Goal: Information Seeking & Learning: Learn about a topic

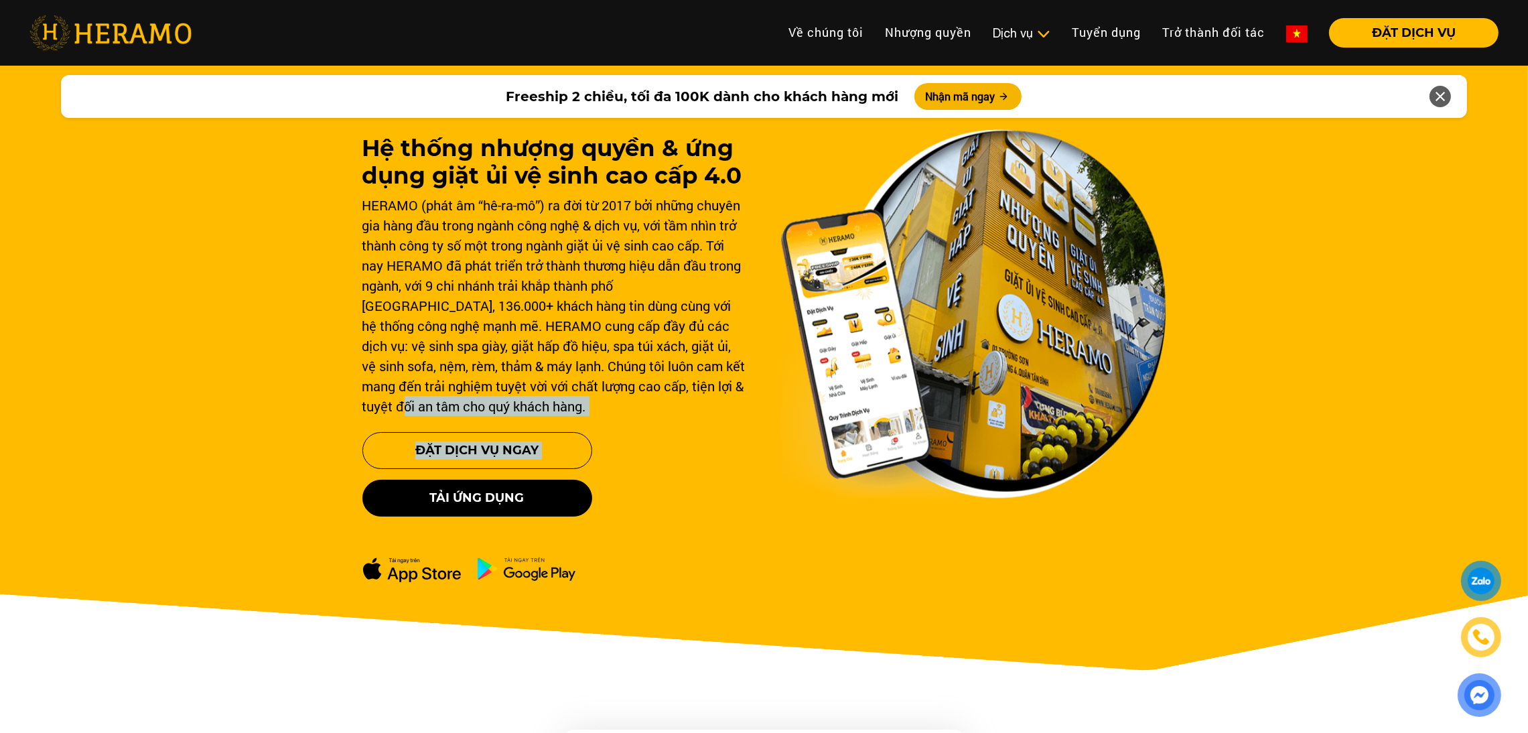
drag, startPoint x: 117, startPoint y: 406, endPoint x: 251, endPoint y: 504, distance: 165.9
click at [251, 504] on div "Hệ thống nhượng quyền & ứng dụng giặt ủi vệ sinh cao cấp 4.0 HERAMO (phát âm “h…" at bounding box center [764, 381] width 1528 height 643
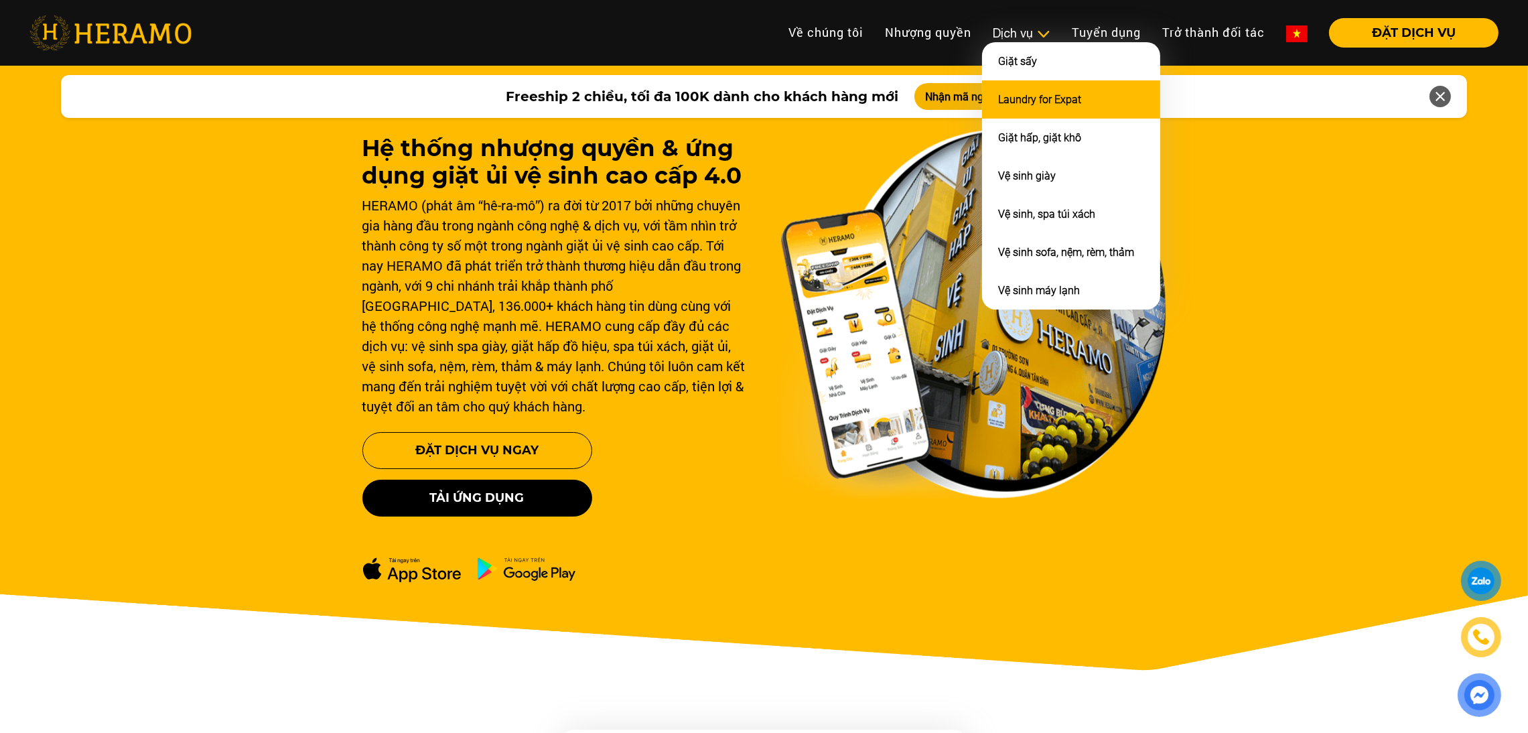
click at [1022, 94] on link "Laundry for Expat" at bounding box center [1039, 99] width 83 height 13
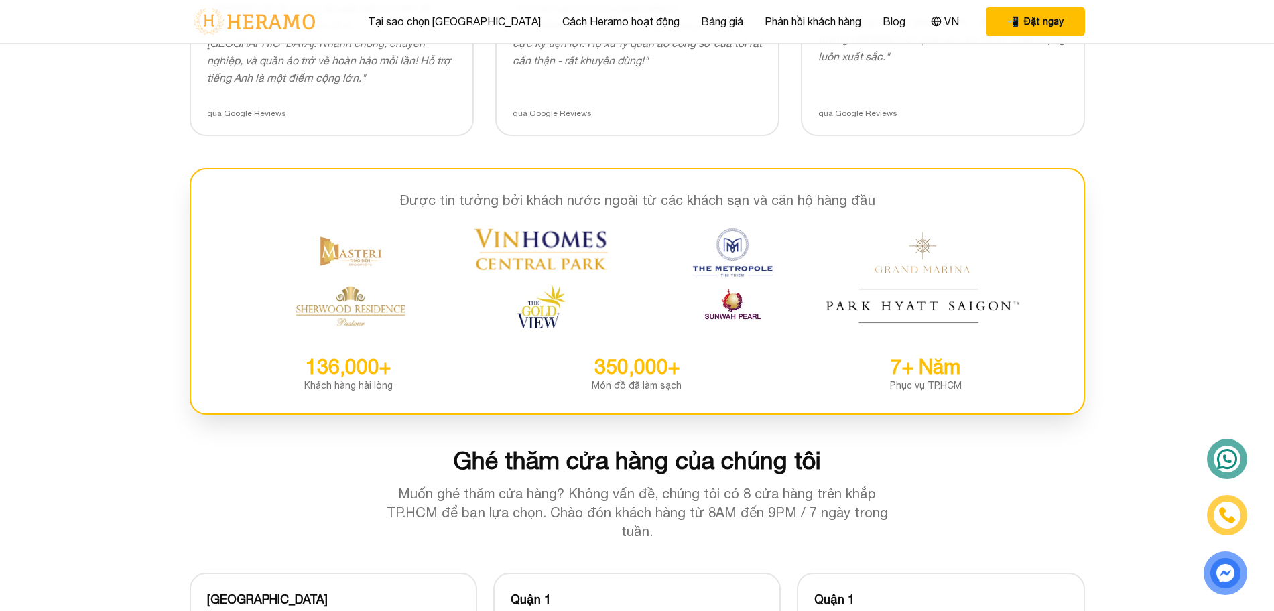
scroll to position [2918, 0]
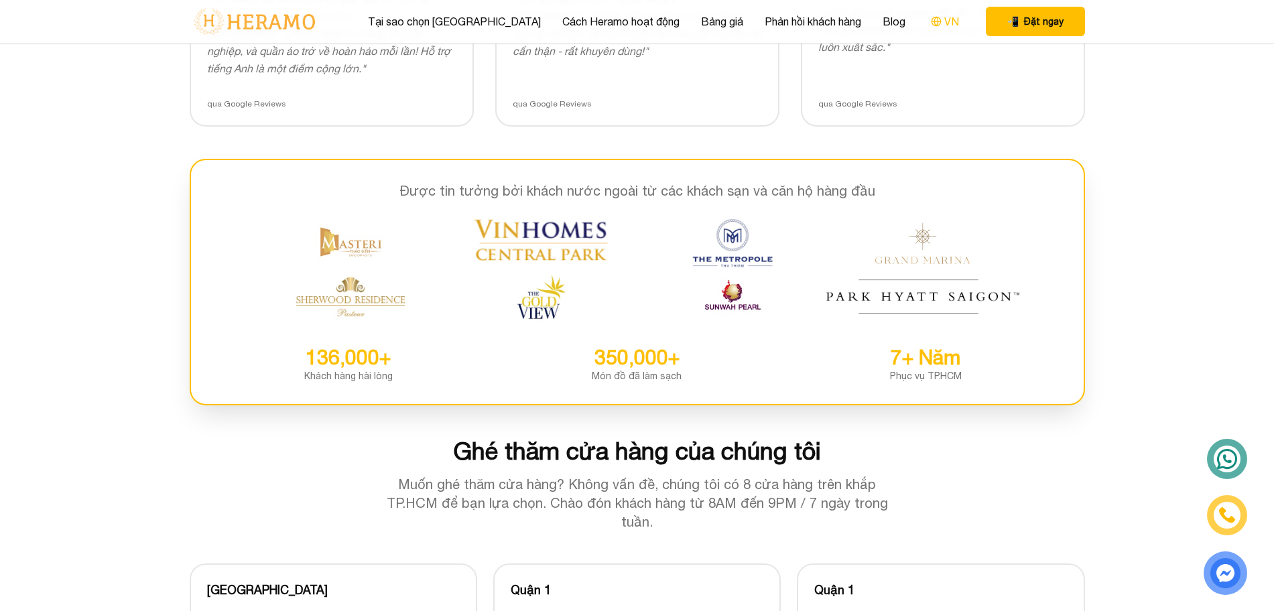
click at [931, 24] on icon at bounding box center [936, 21] width 11 height 11
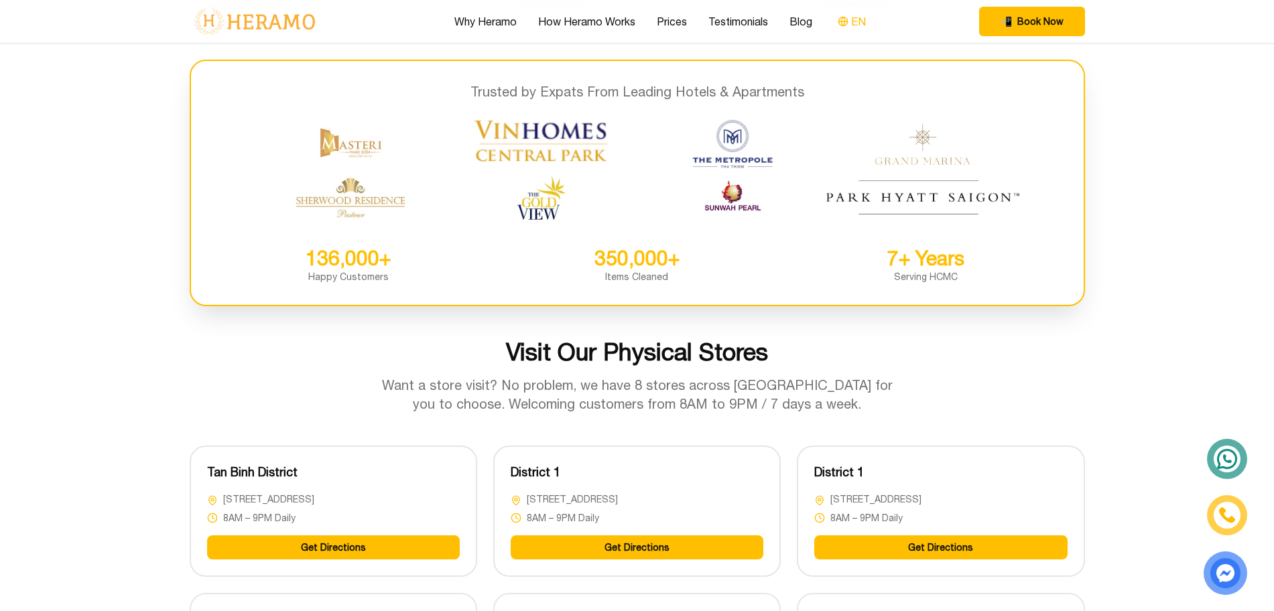
scroll to position [2863, 0]
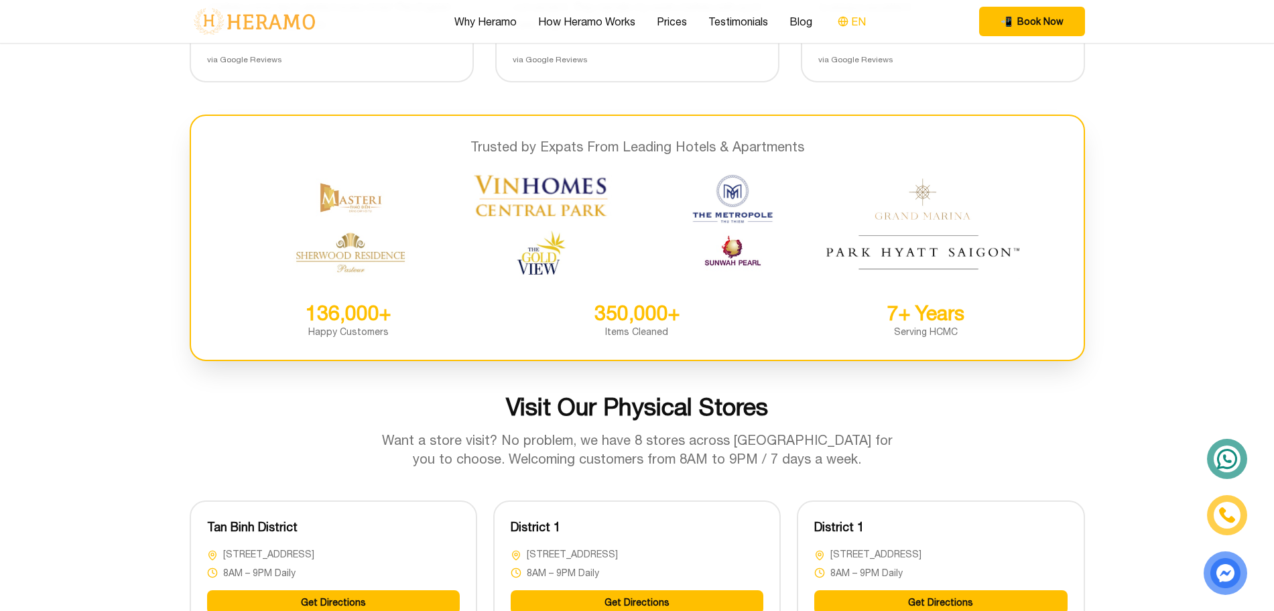
click at [906, 24] on div "Why Heramo How Heramo Works Prices Testimonials Blog EN 📲 Book Now EN" at bounding box center [637, 21] width 895 height 43
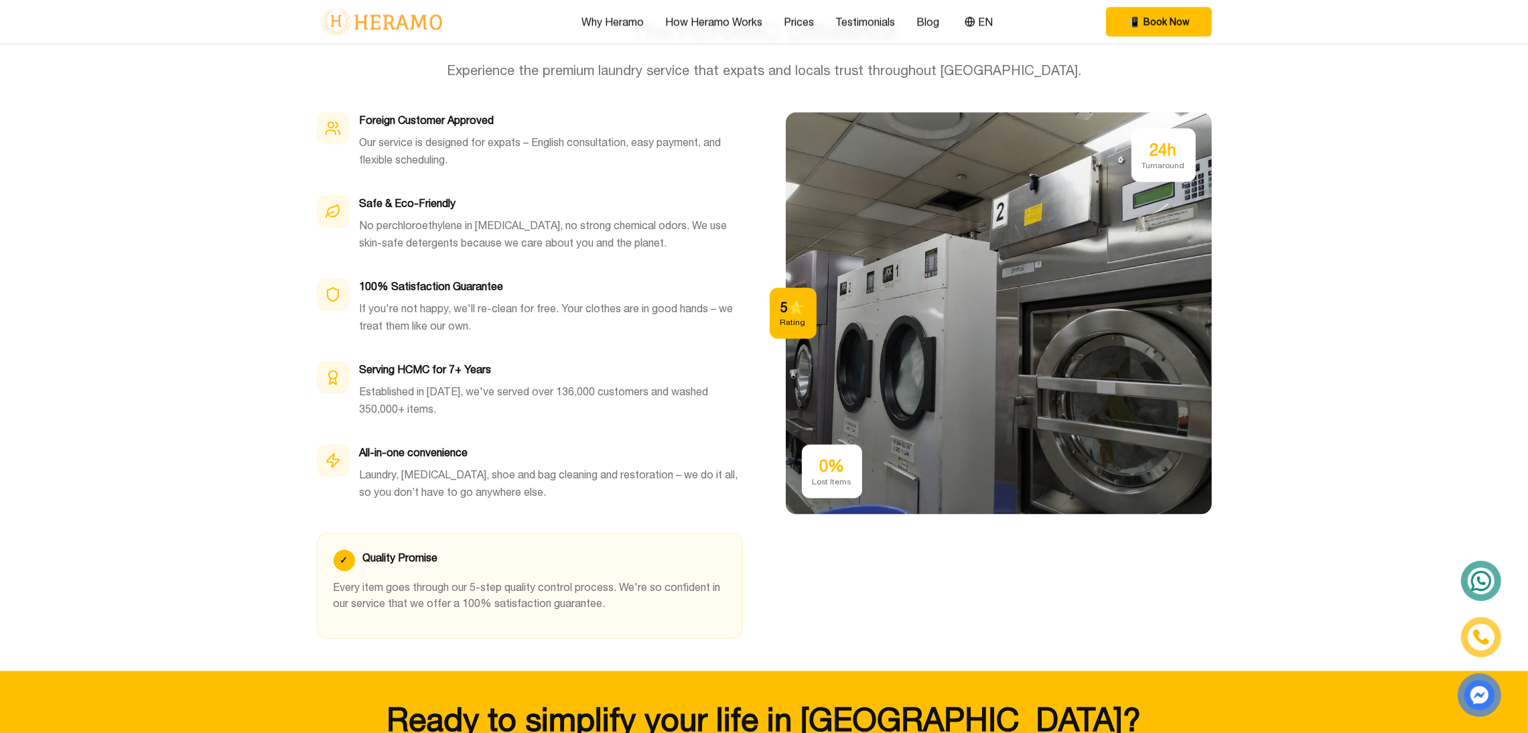
scroll to position [3846, 0]
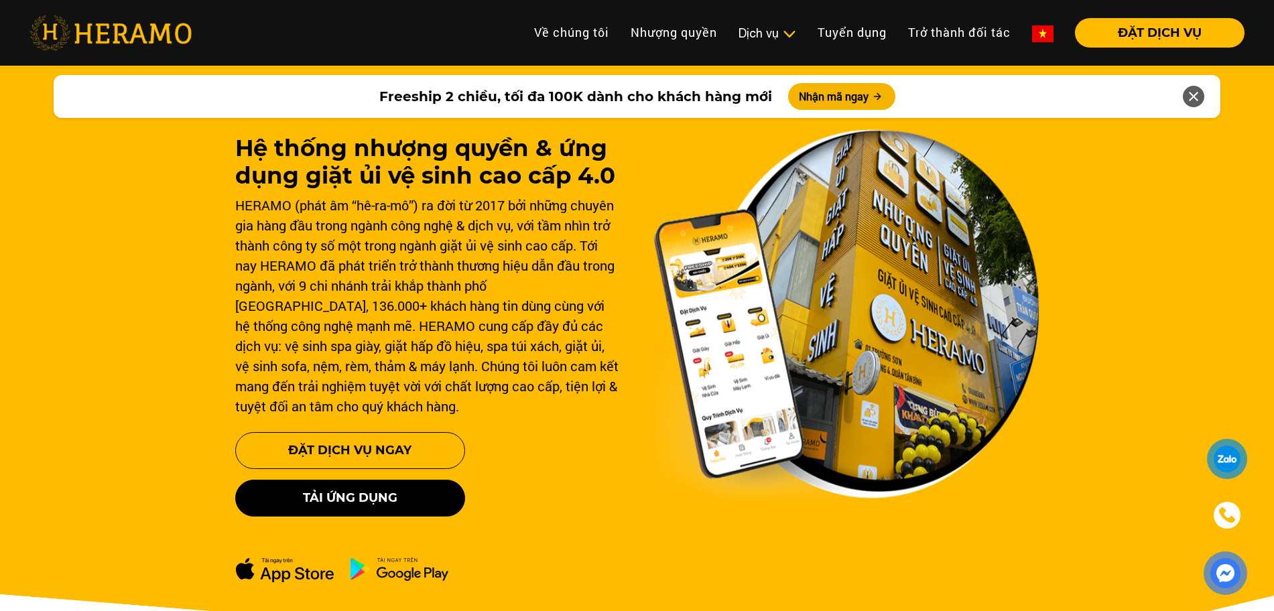
click at [758, 36] on div "Dịch vụ" at bounding box center [767, 33] width 58 height 18
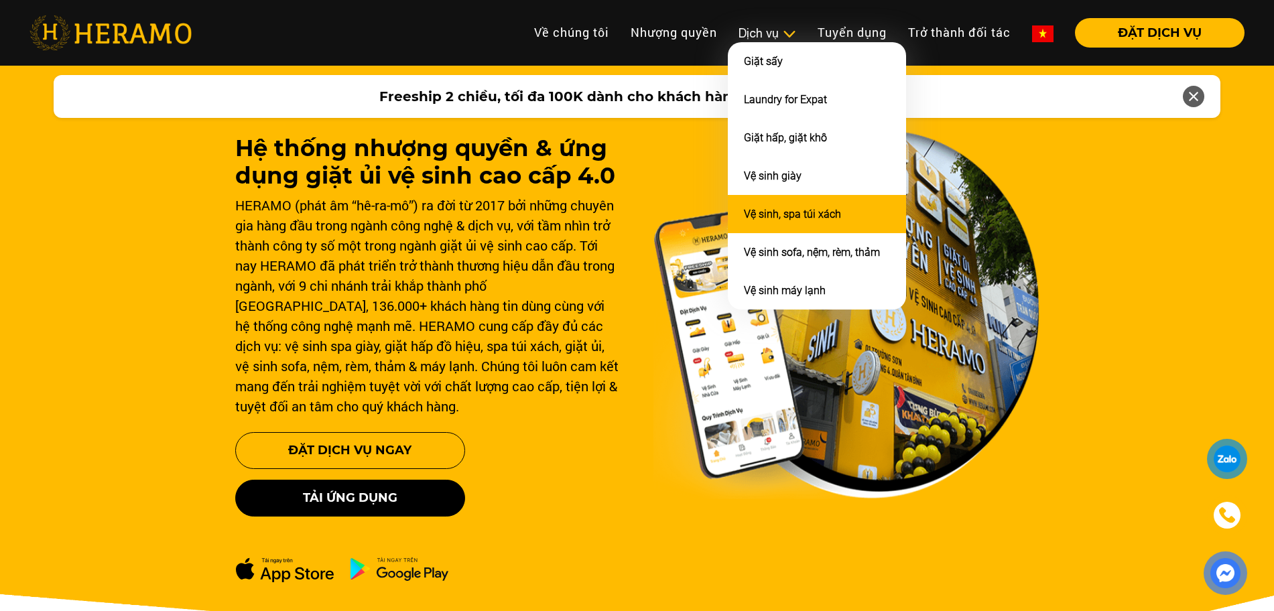
click at [788, 212] on link "Vệ sinh, spa túi xách" at bounding box center [792, 214] width 97 height 13
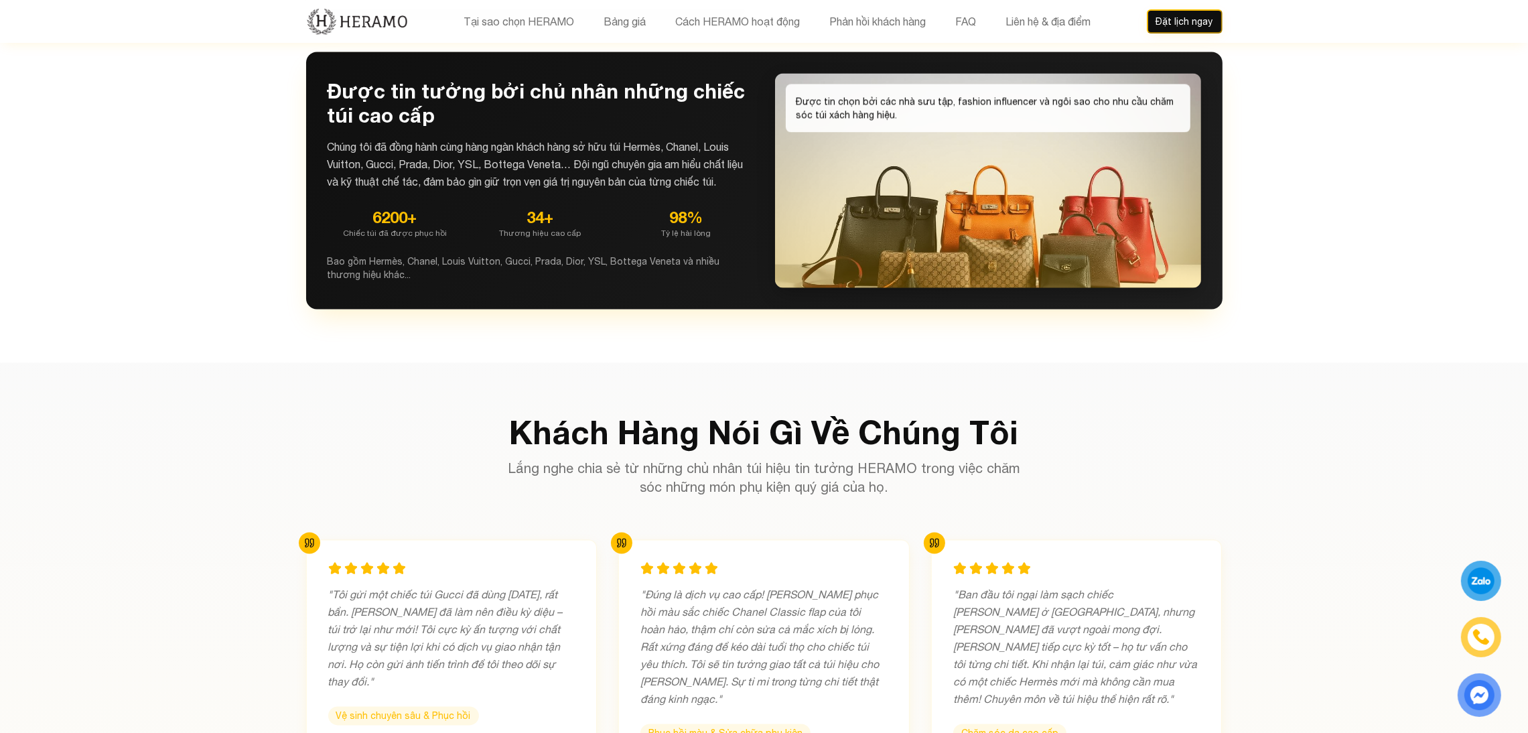
scroll to position [3888, 0]
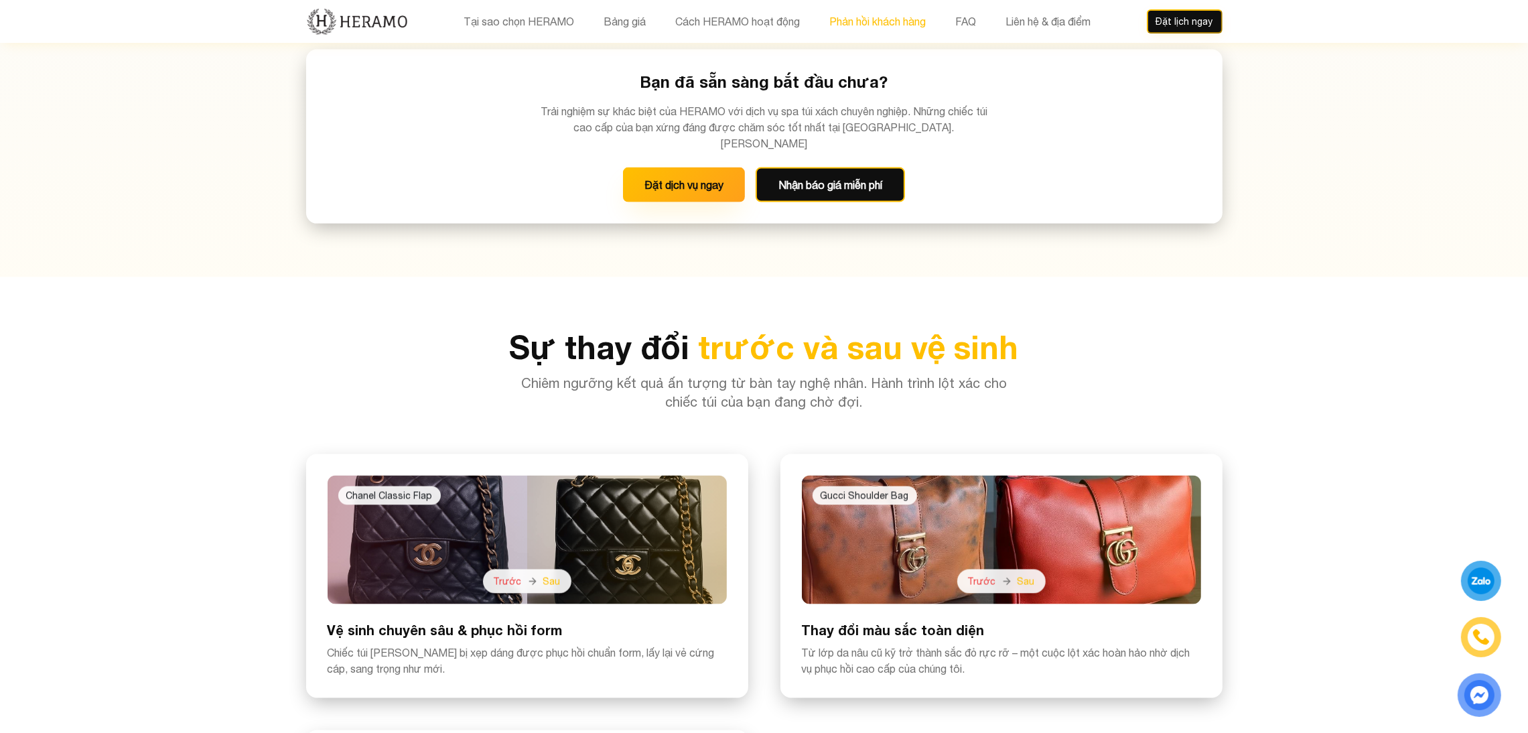
click at [898, 19] on button "Phản hồi khách hàng" at bounding box center [877, 21] width 105 height 17
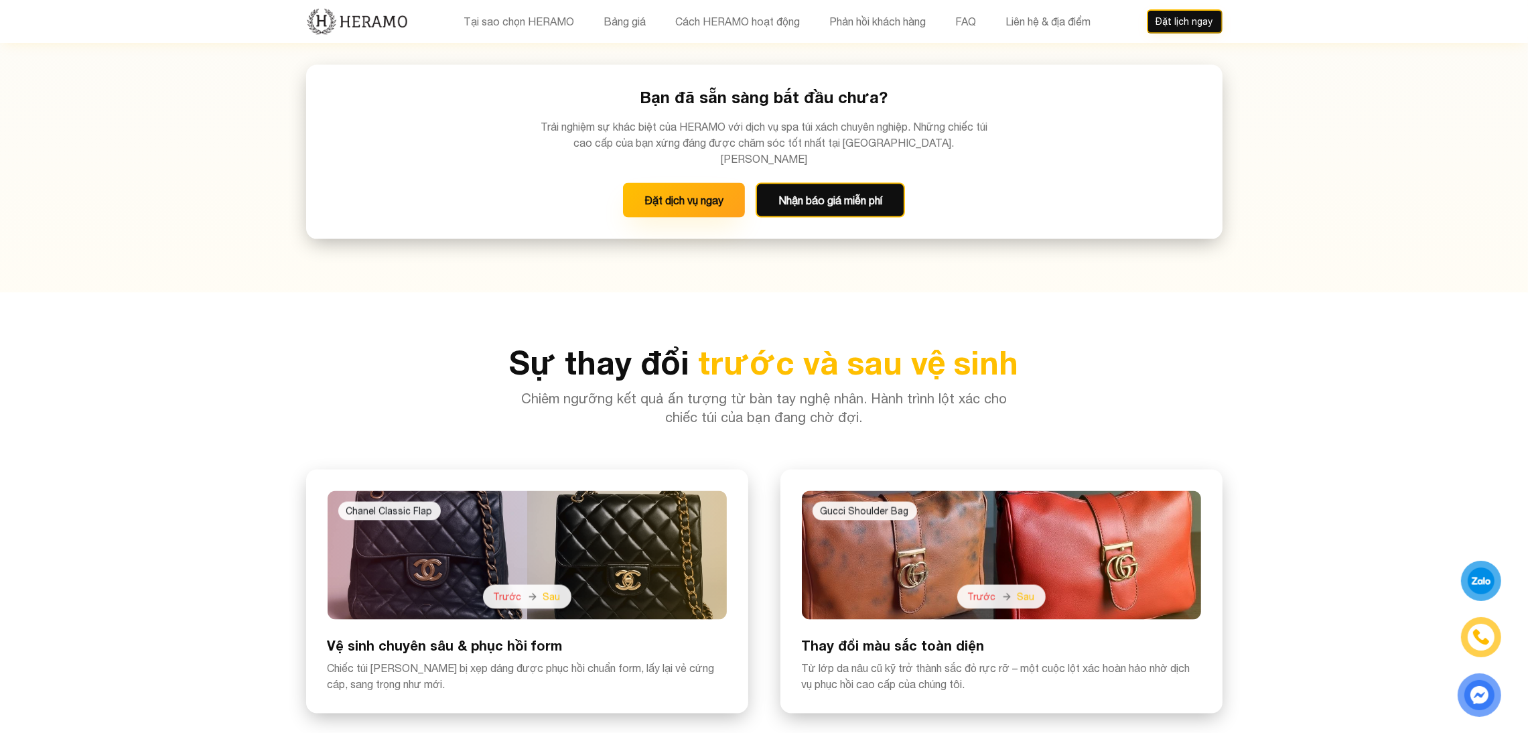
scroll to position [2896, 0]
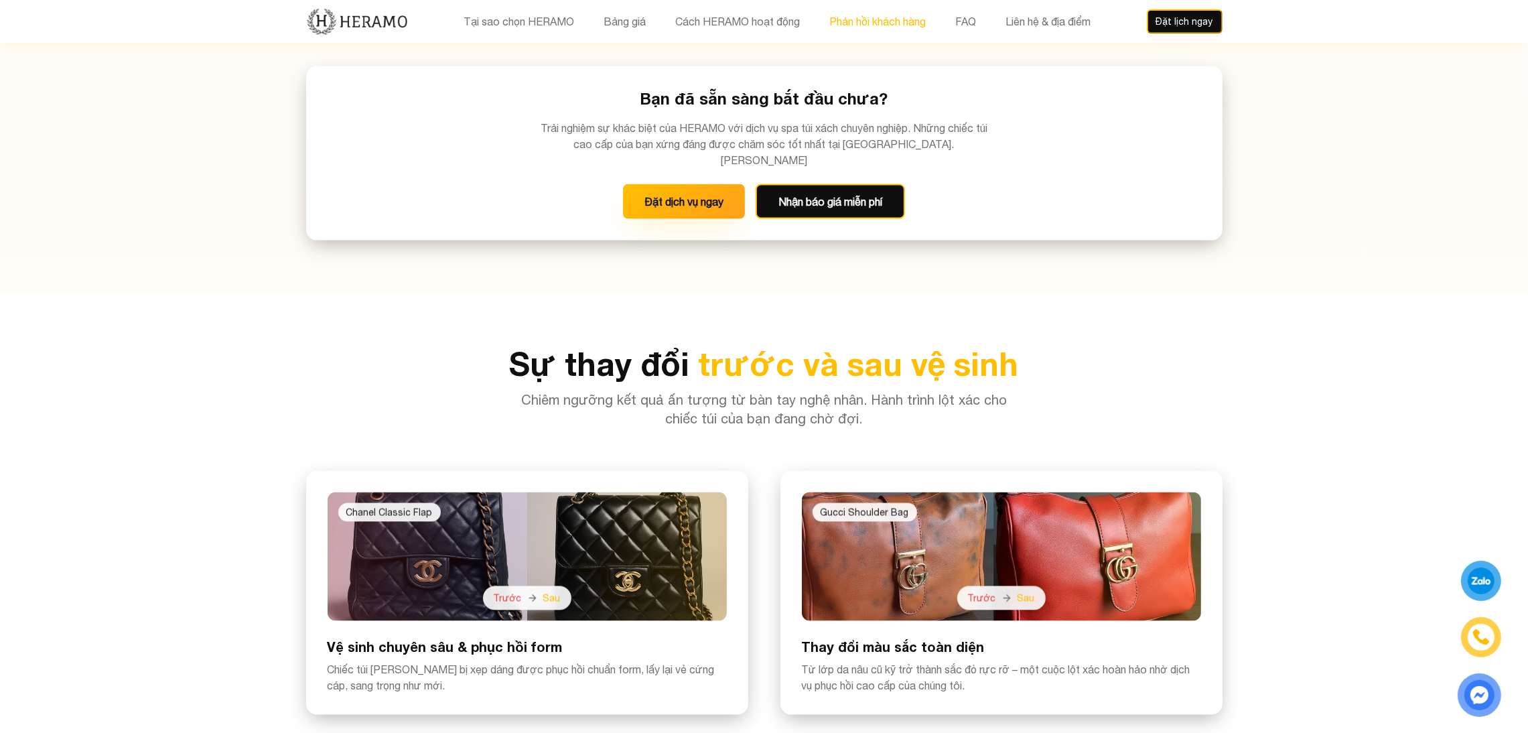
click at [884, 21] on button "Phản hồi khách hàng" at bounding box center [877, 21] width 105 height 17
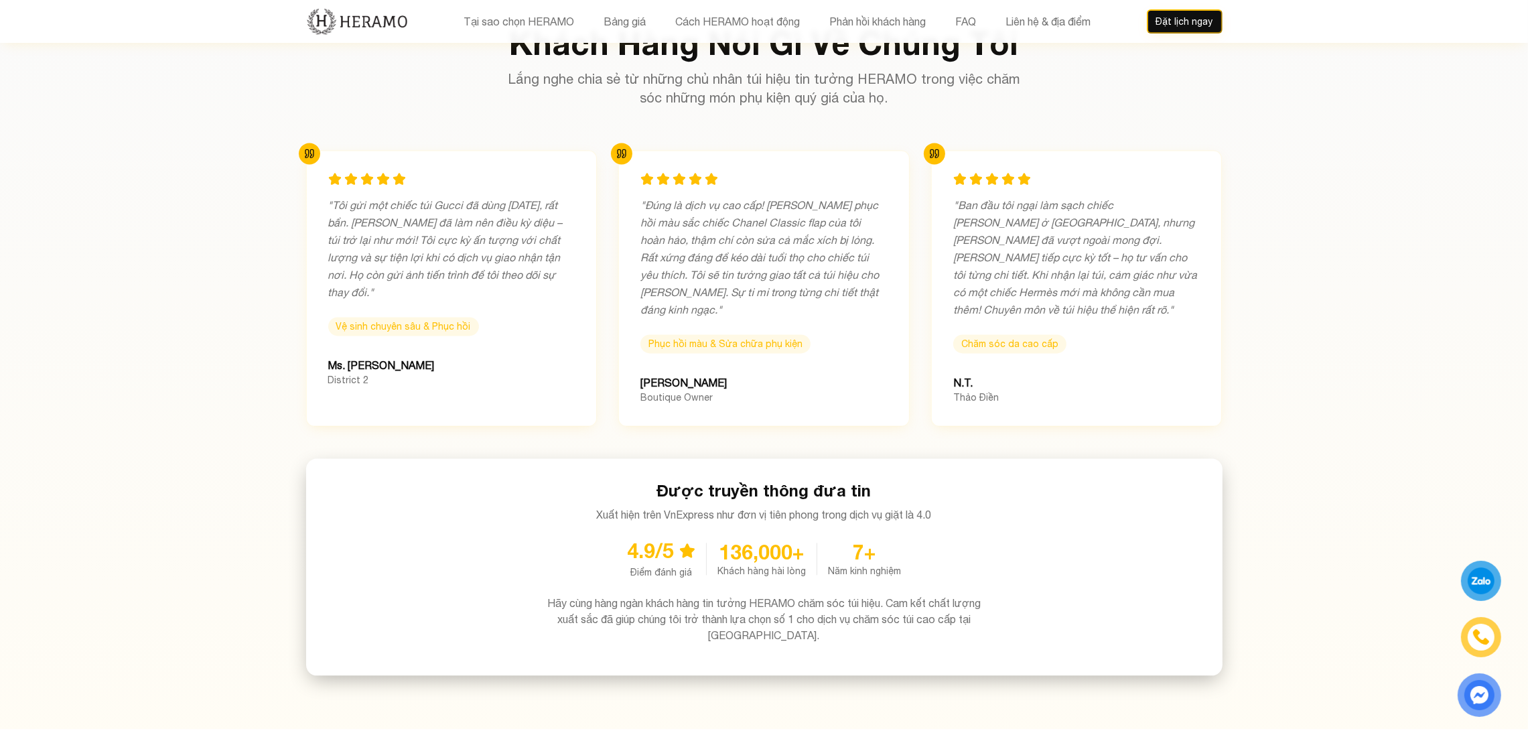
scroll to position [4343, 0]
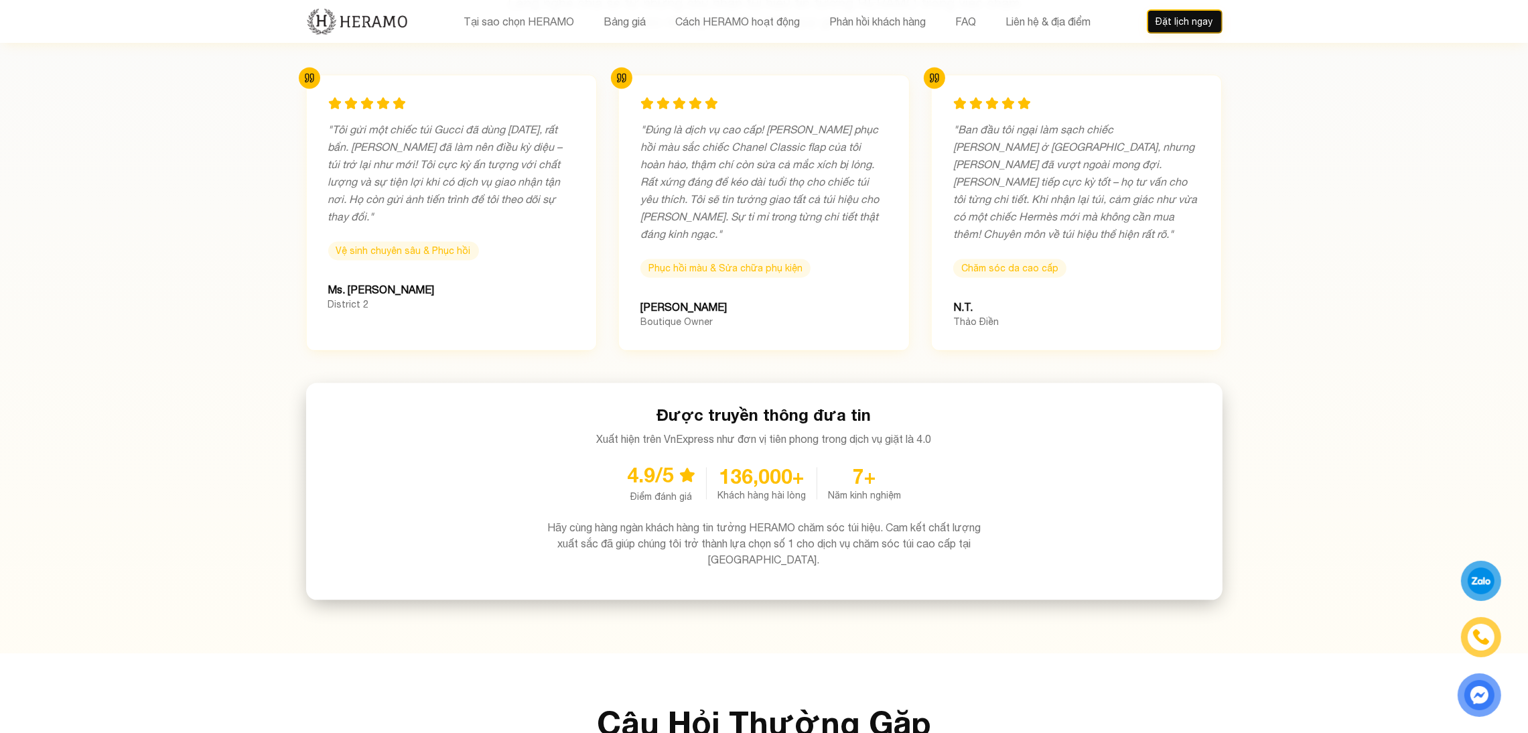
click at [263, 231] on section "Khách Hàng Nói Gì Về Chúng Tôi Lắng nghe chia sẻ từ những chủ nhân túi hiệu tin…" at bounding box center [764, 275] width 1528 height 756
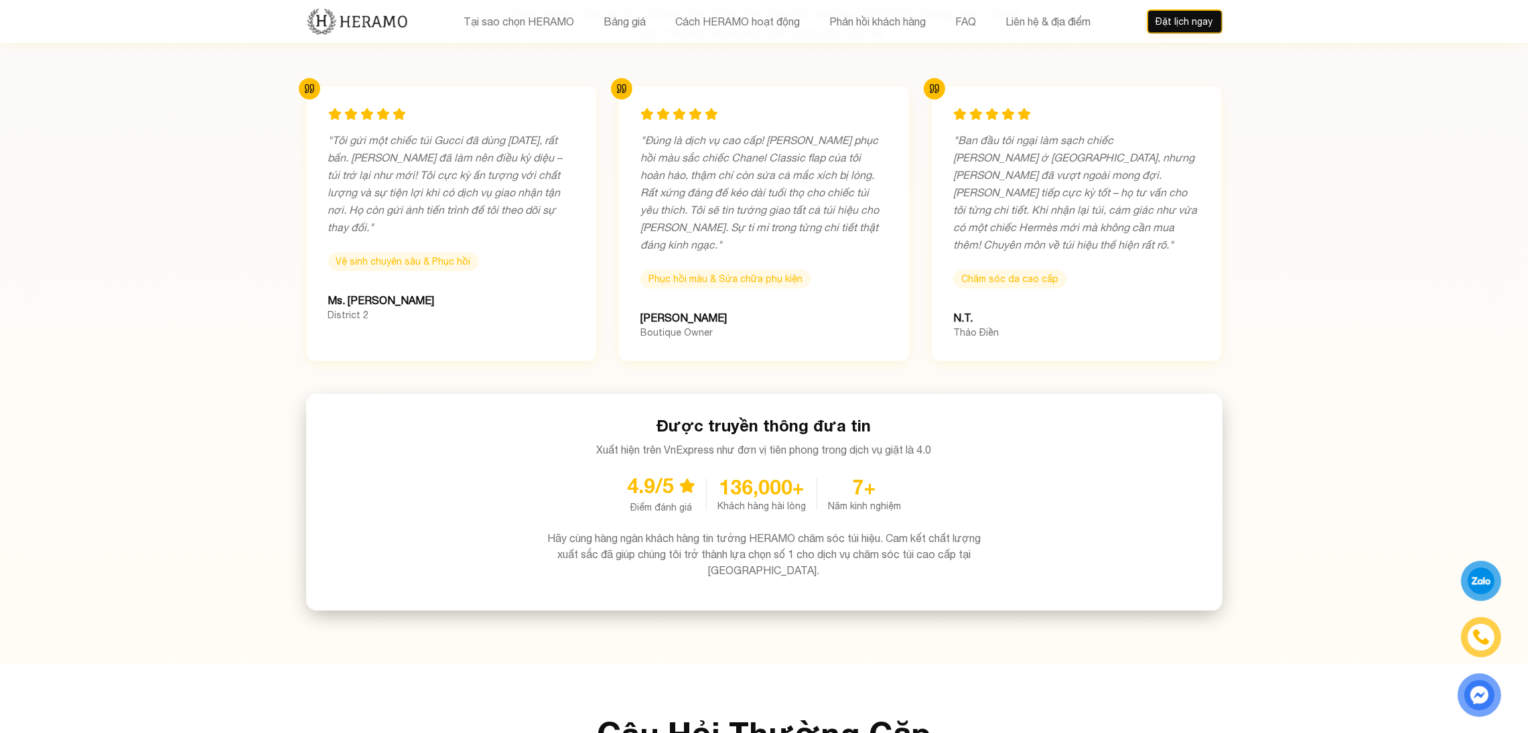
scroll to position [4334, 0]
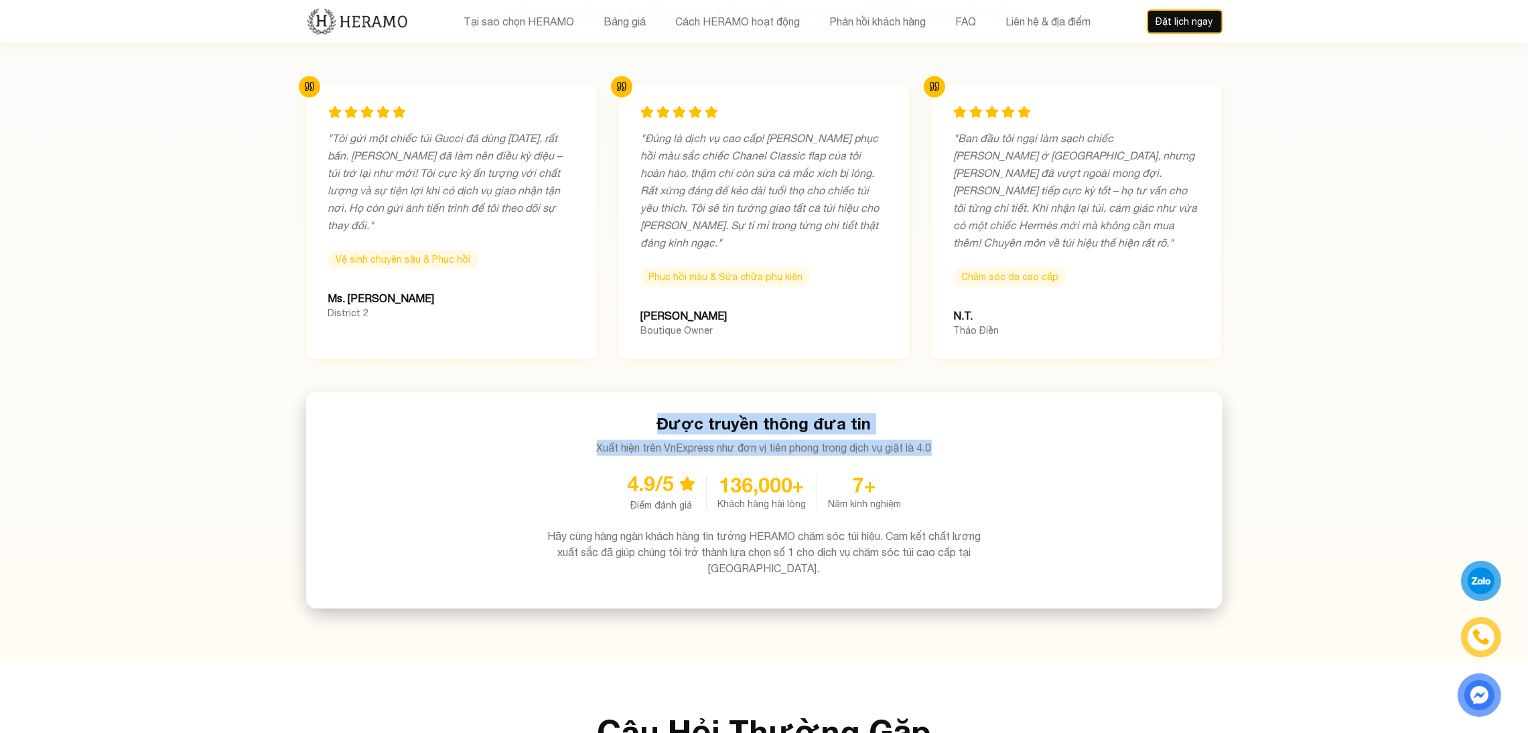
drag, startPoint x: 622, startPoint y: 327, endPoint x: 940, endPoint y: 379, distance: 322.4
click at [940, 391] on div "Được truyền thông đưa tin Xuất hiện trên VnExpress như đơn vị tiên phong trong …" at bounding box center [764, 499] width 916 height 217
copy div "Được truyền thông đưa tin Xuất hiện trên VnExpress như đơn vị tiên phong trong …"
click at [871, 413] on h3 "Được truyền thông đưa tin" at bounding box center [765, 423] width 874 height 21
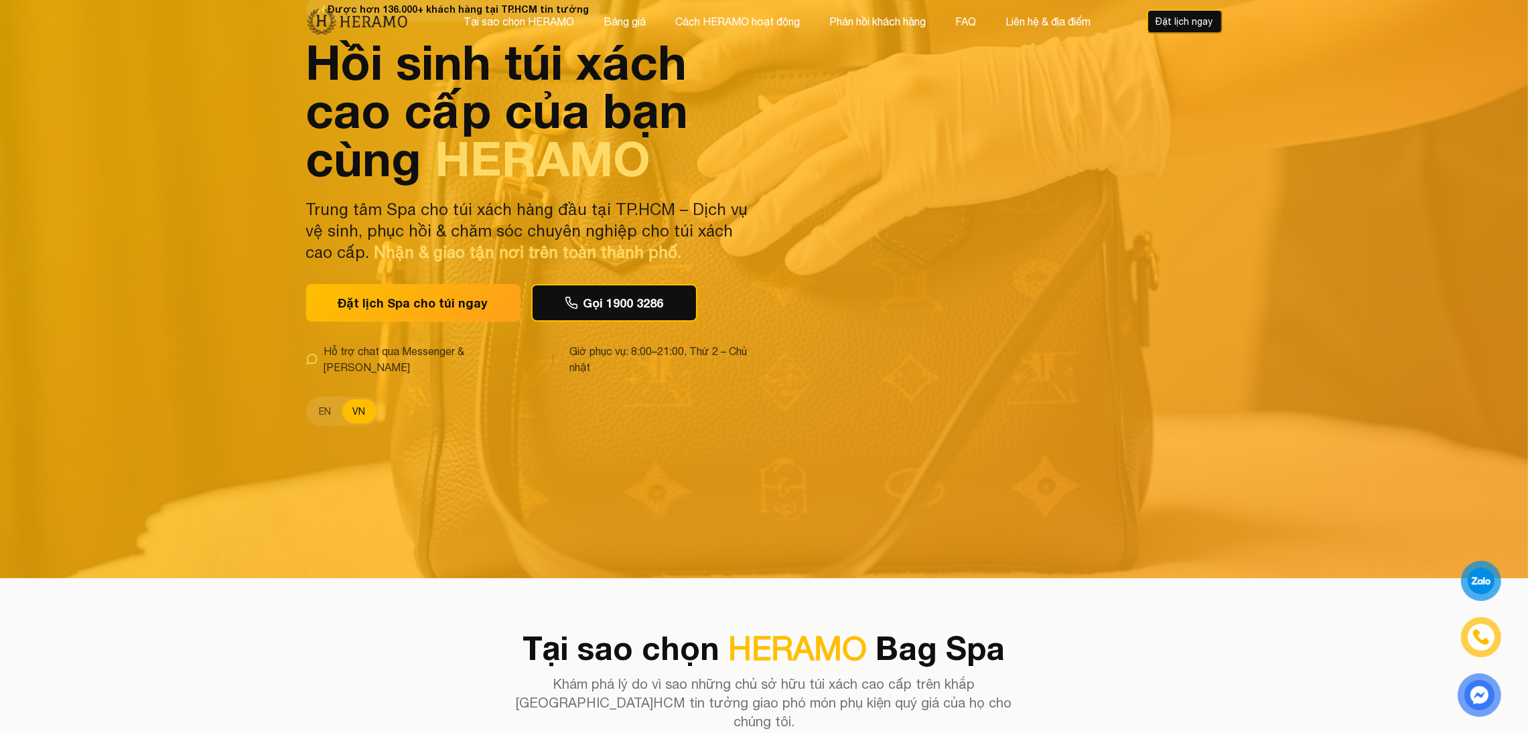
scroll to position [0, 0]
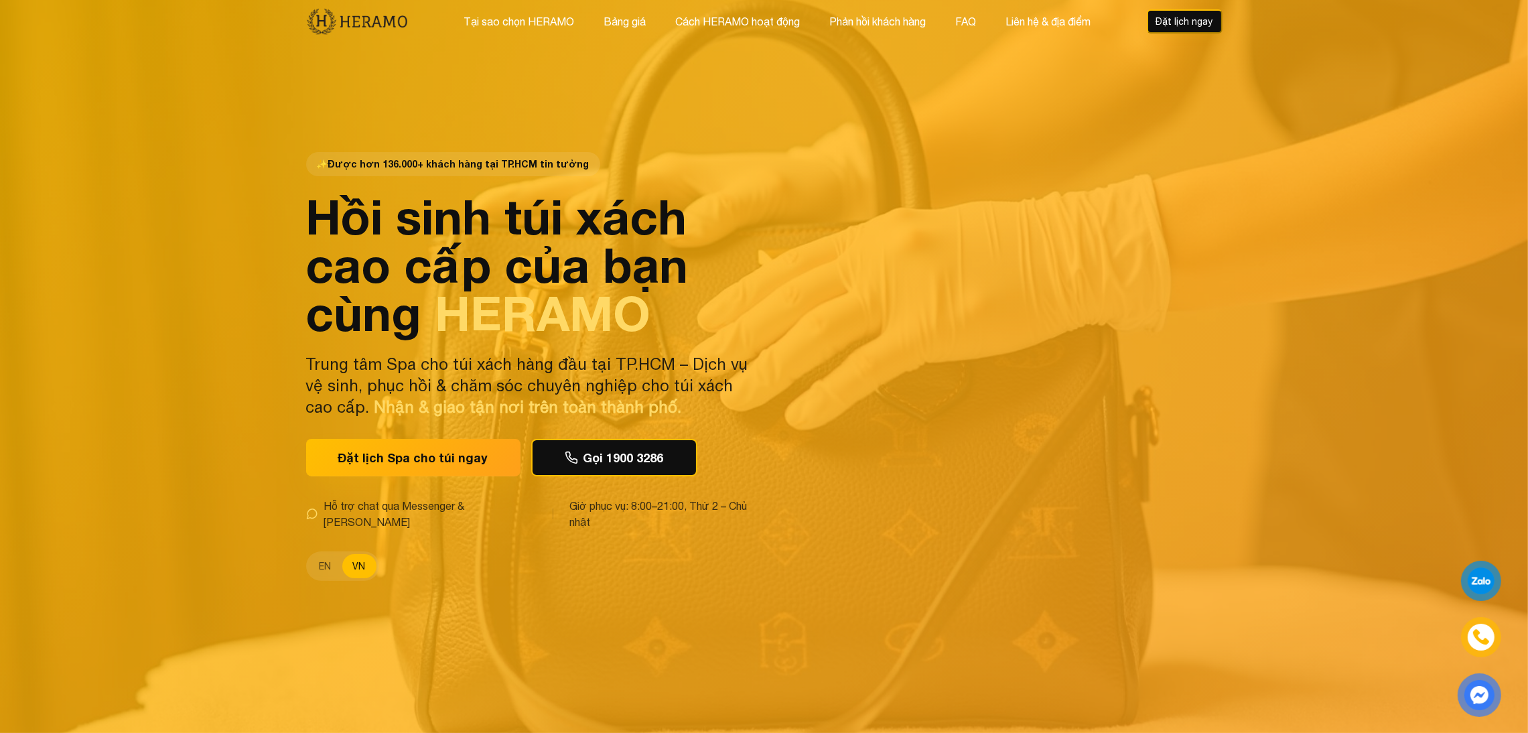
click at [332, 571] on div "EN VN" at bounding box center [342, 565] width 73 height 29
click at [323, 558] on button "EN" at bounding box center [325, 566] width 33 height 24
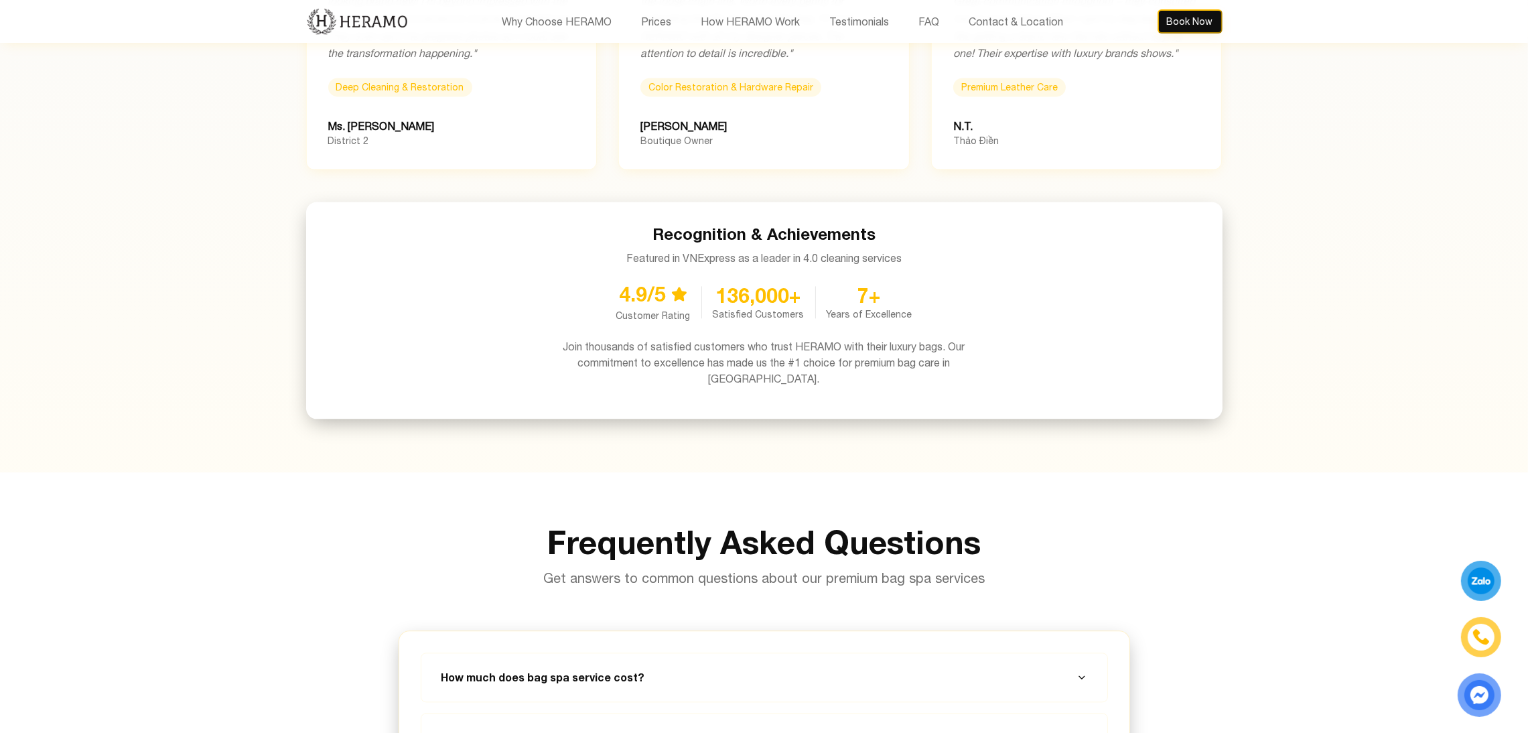
scroll to position [4424, 0]
click at [682, 229] on h3 "Recognition & Achievements" at bounding box center [765, 234] width 874 height 21
copy h3 "Recognition & Achievements"
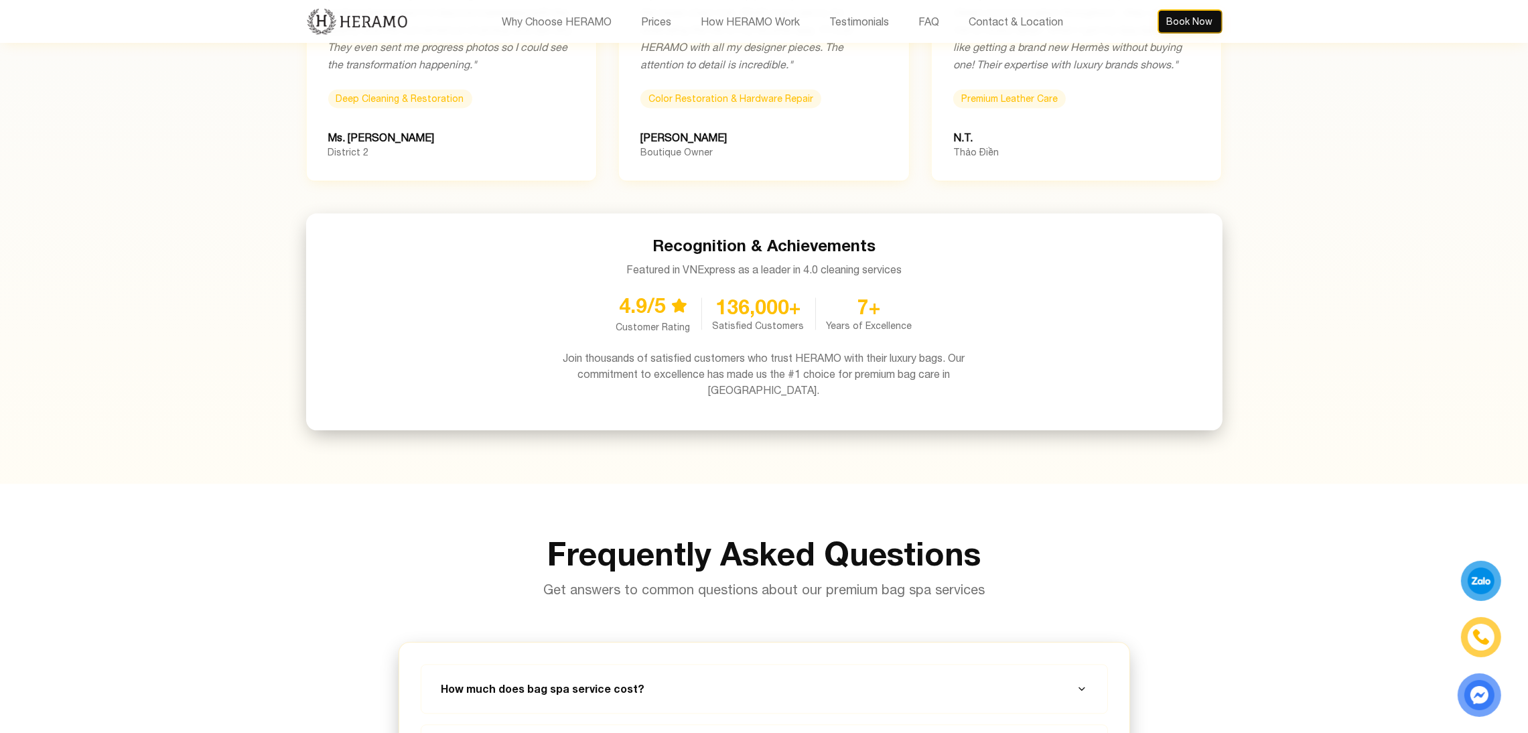
scroll to position [4420, 0]
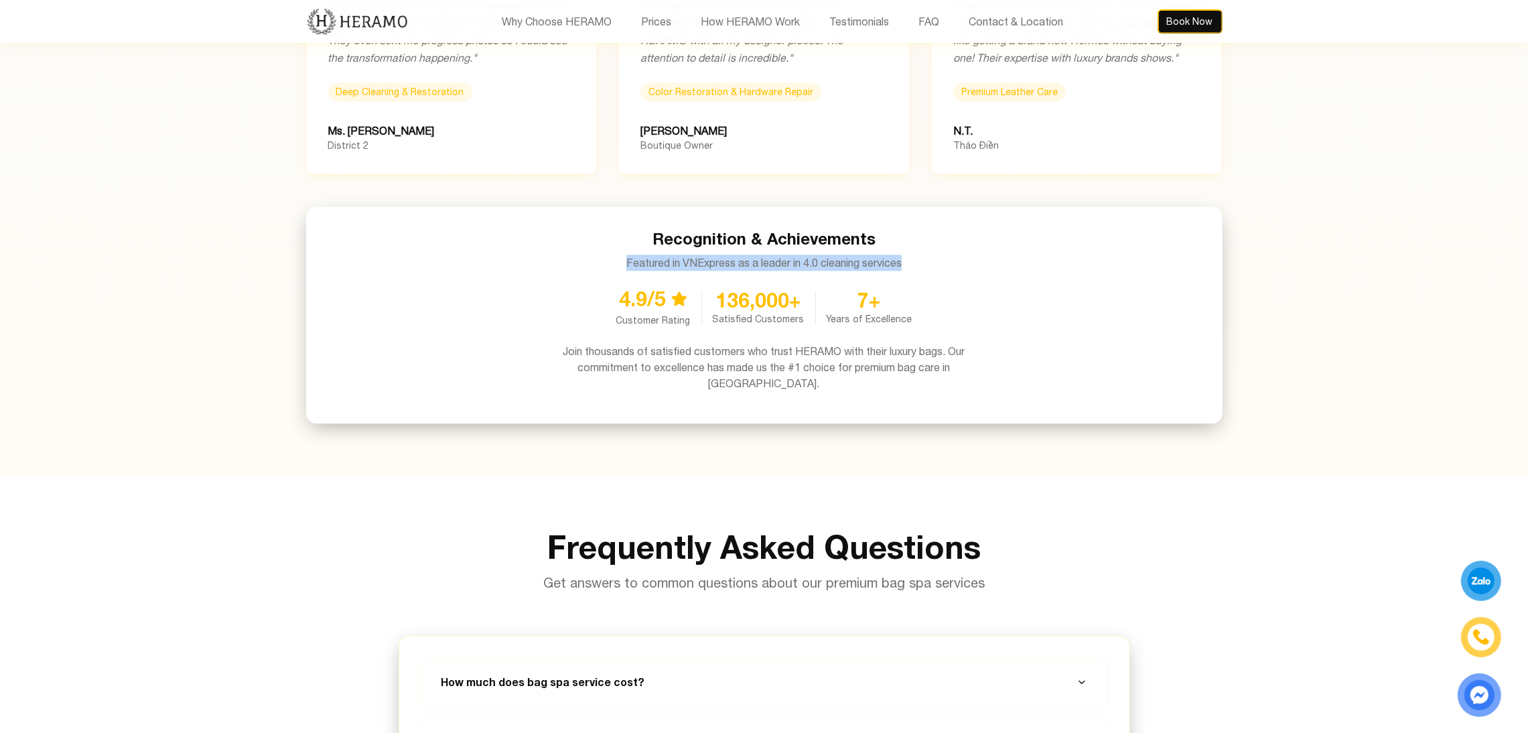
drag, startPoint x: 914, startPoint y: 243, endPoint x: 612, endPoint y: 237, distance: 301.5
click at [612, 237] on div "Recognition & Achievements Featured in VNExpress as a leader in 4.0 cleaning se…" at bounding box center [765, 249] width 874 height 43
copy p "Featured in VNExpress as a leader in 4.0 cleaning services"
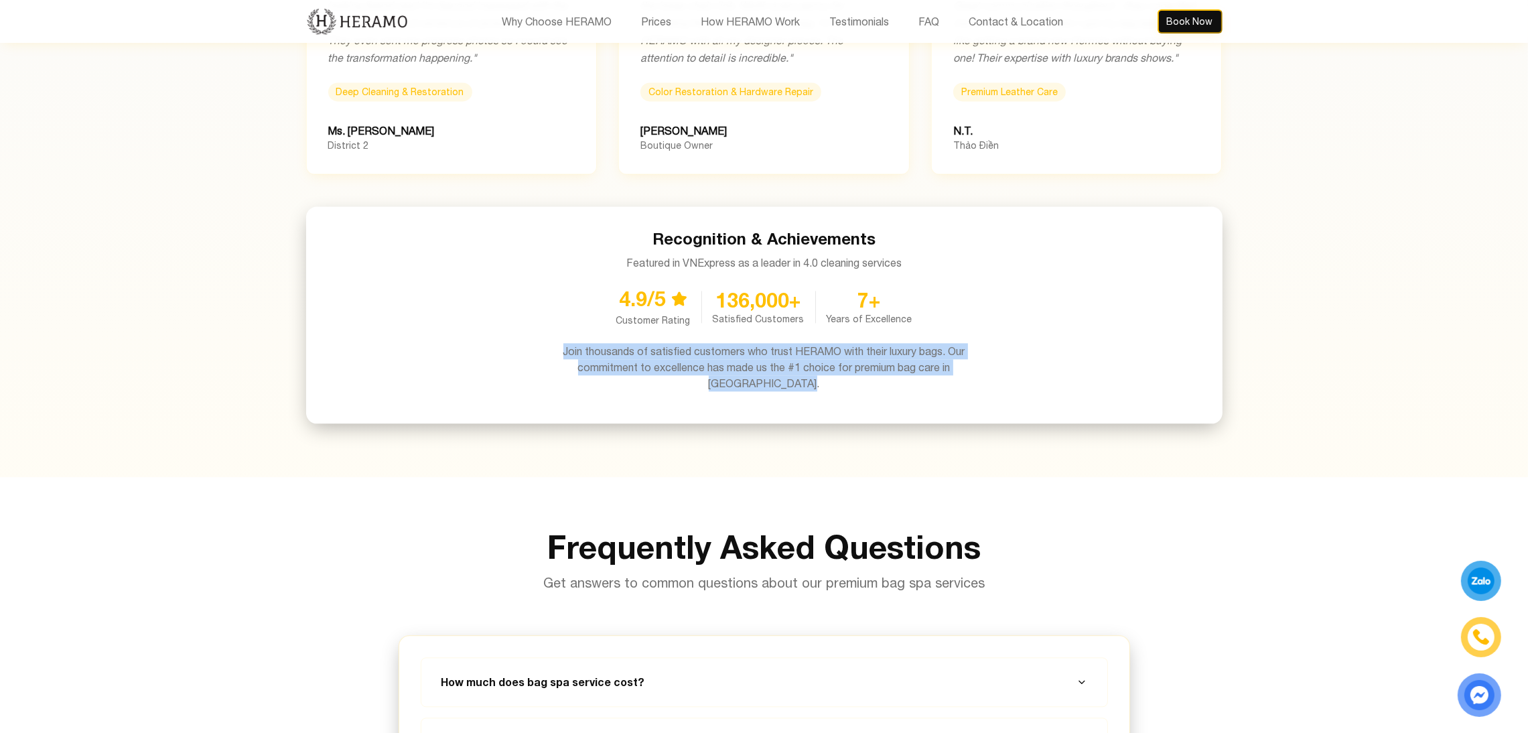
drag, startPoint x: 822, startPoint y: 377, endPoint x: 557, endPoint y: 342, distance: 267.0
click at [557, 342] on div "Recognition & Achievements Featured in VNExpress as a leader in 4.0 cleaning se…" at bounding box center [764, 314] width 916 height 217
copy p "Join thousands of satisfied customers who trust HERAMO with their luxury bags. …"
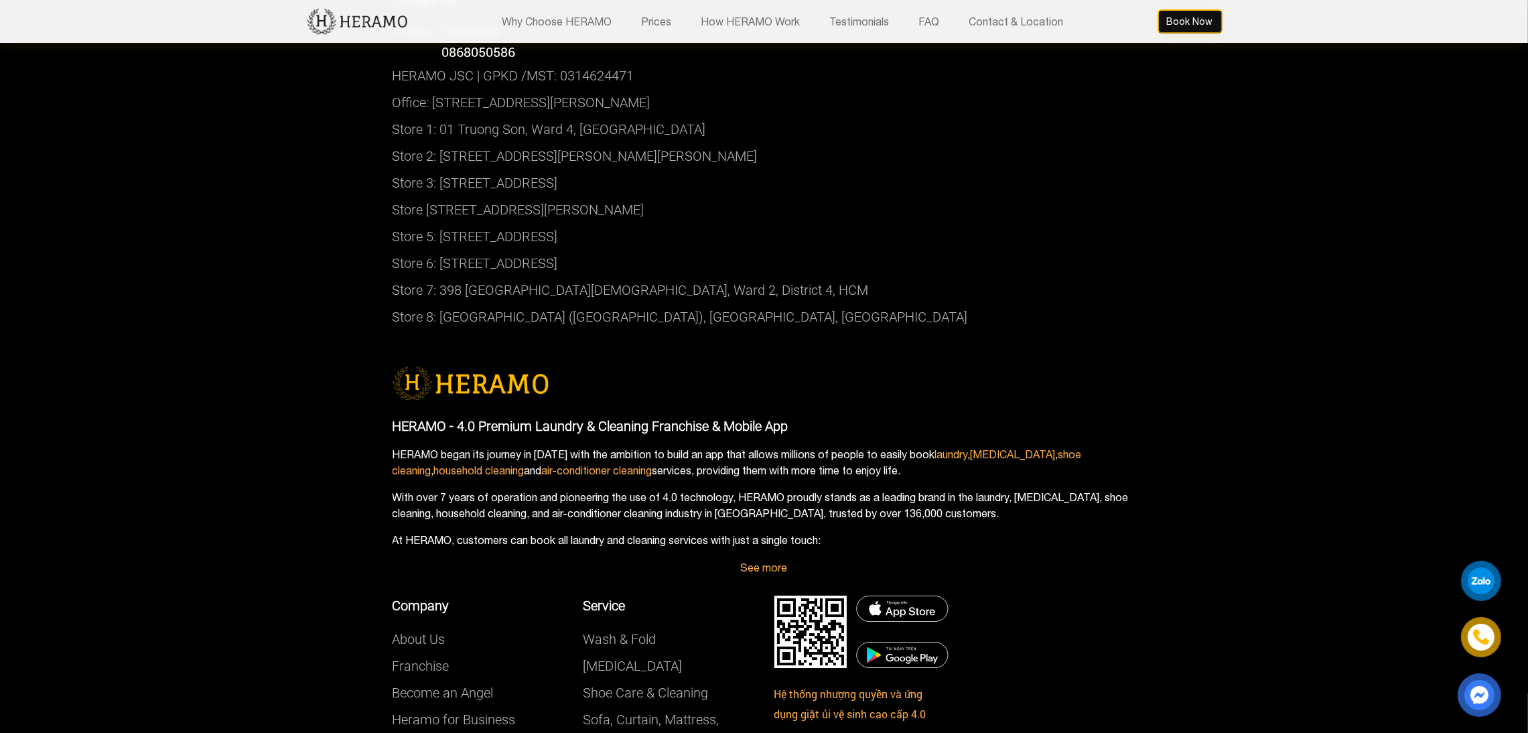
scroll to position [6800, 0]
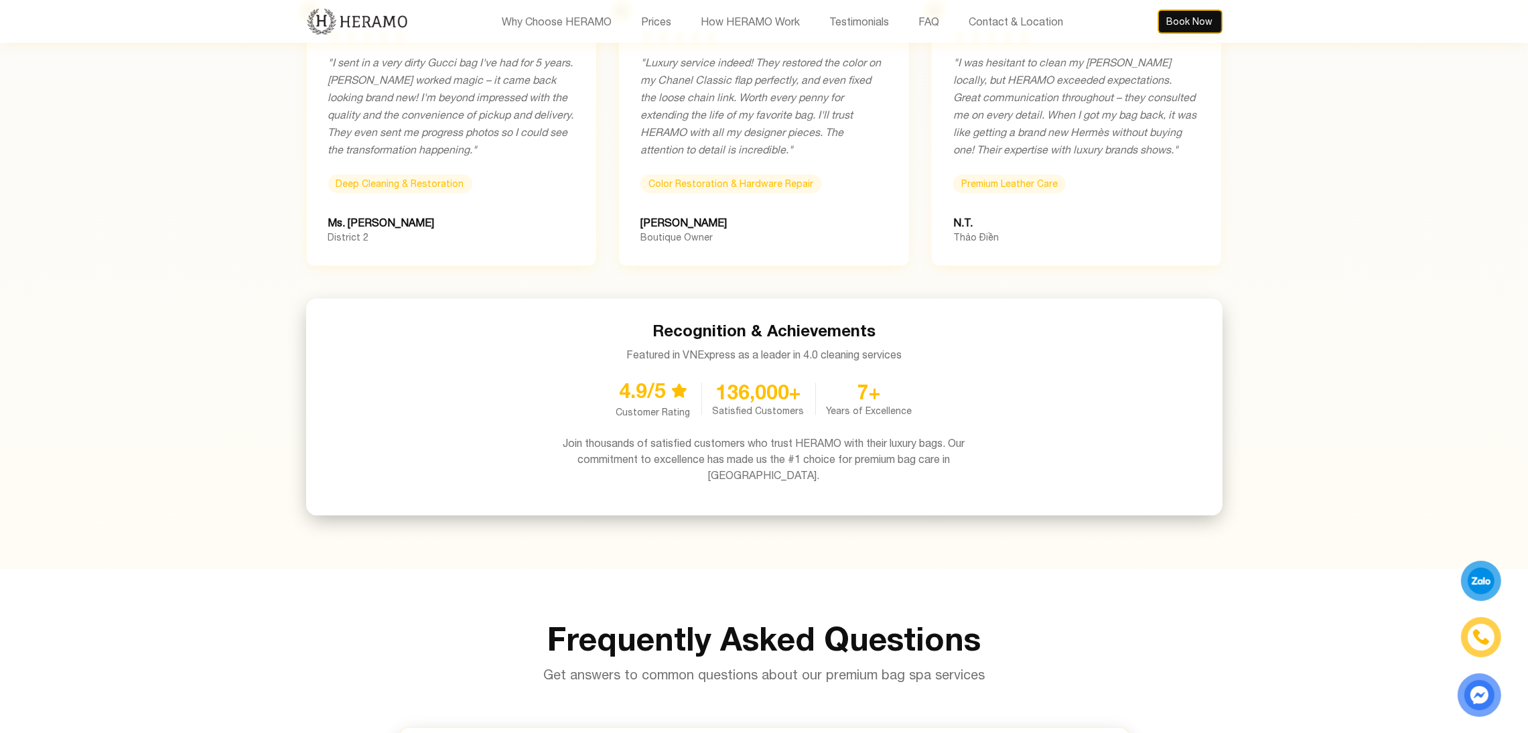
scroll to position [4327, 0]
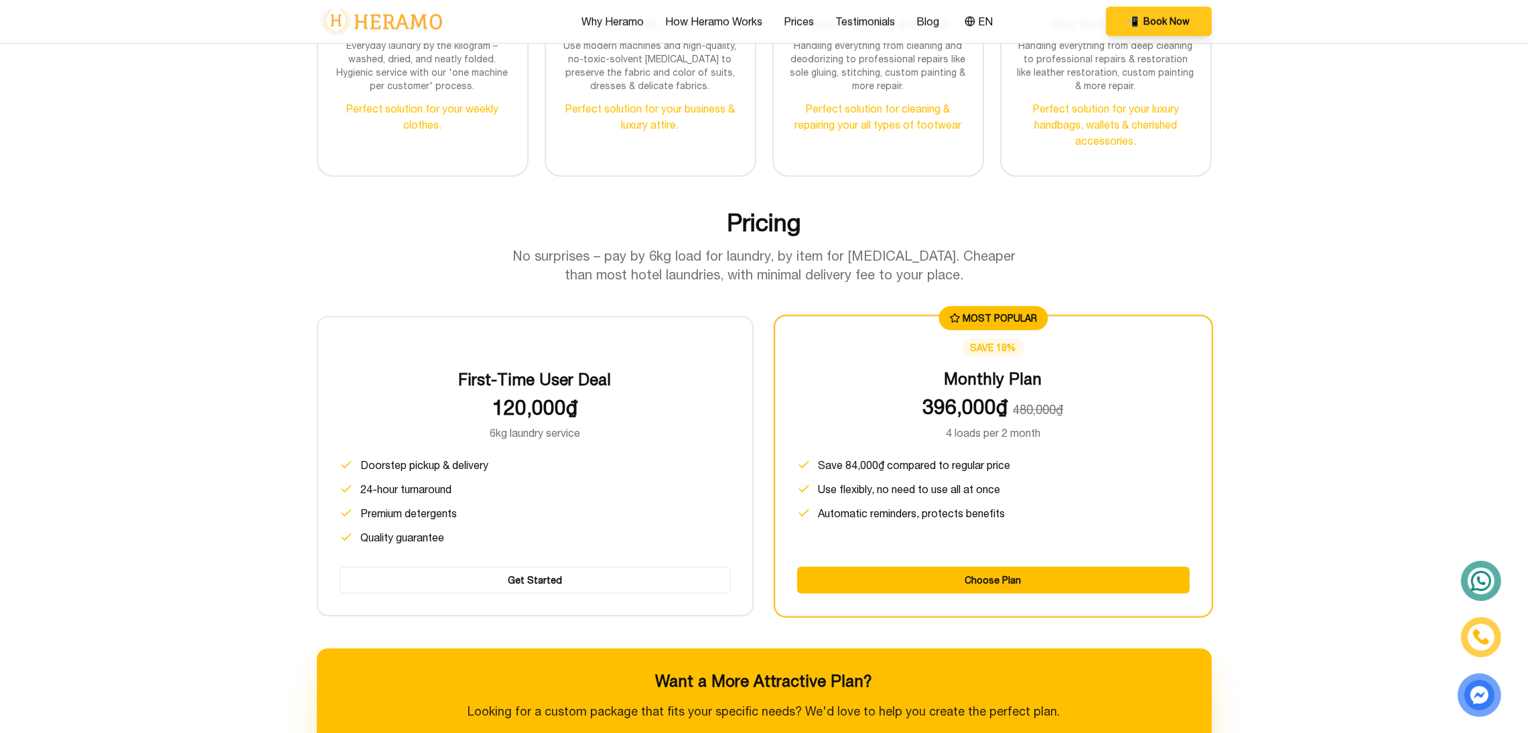
scroll to position [1514, 0]
